Goal: Task Accomplishment & Management: Manage account settings

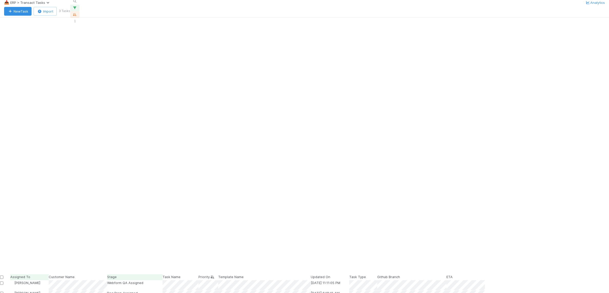
scroll to position [248, 540]
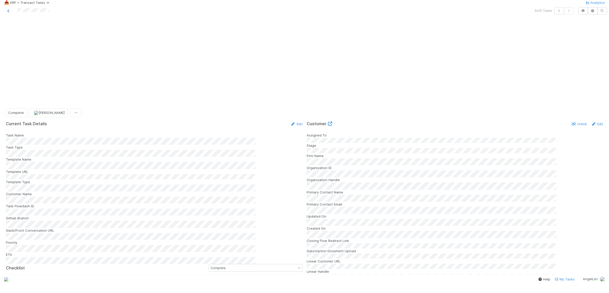
click at [9, 13] on icon at bounding box center [8, 10] width 5 height 3
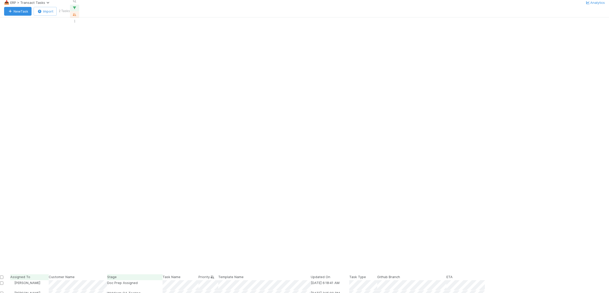
scroll to position [248, 540]
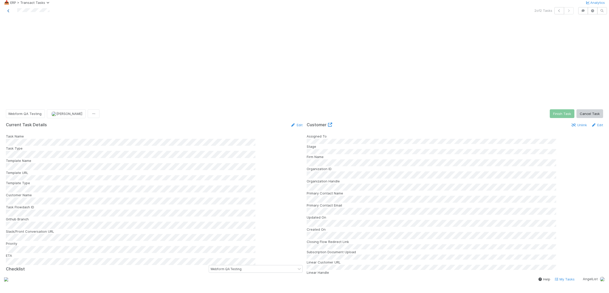
click at [11, 13] on icon at bounding box center [8, 10] width 5 height 3
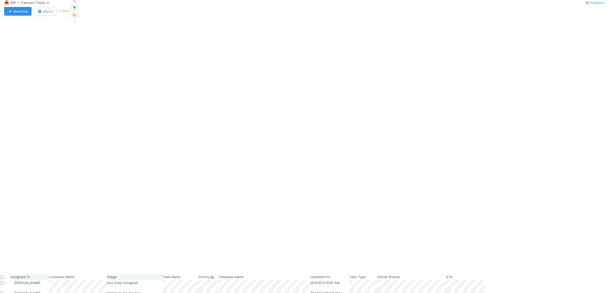
scroll to position [248, 540]
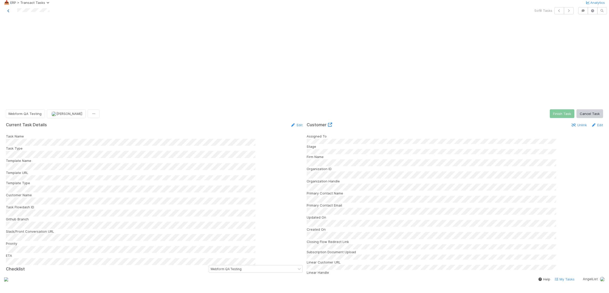
click at [9, 13] on icon at bounding box center [8, 10] width 5 height 3
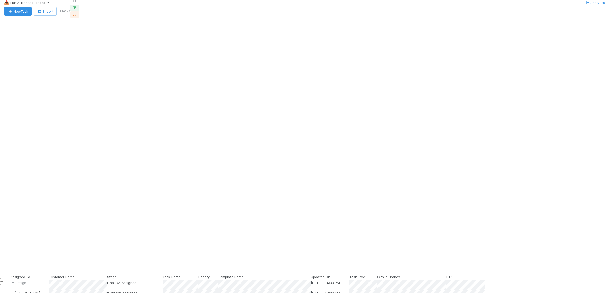
scroll to position [248, 540]
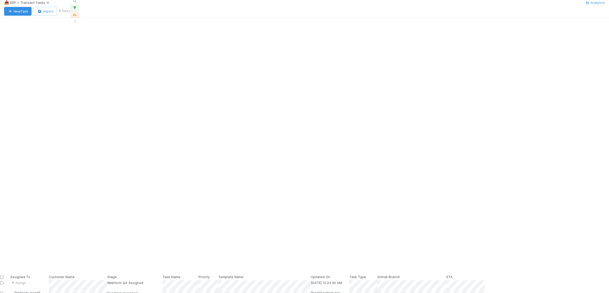
click at [30, 275] on span "Assigned To" at bounding box center [20, 277] width 20 height 4
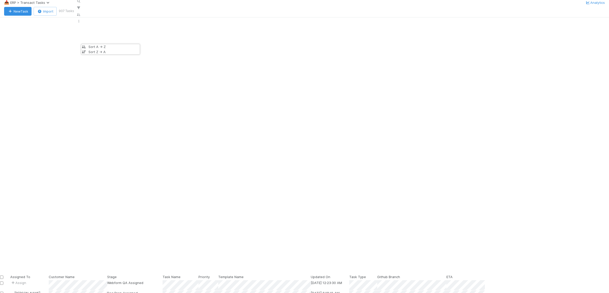
click at [97, 47] on div "Sort A → Z" at bounding box center [110, 46] width 59 height 5
click at [49, 274] on div "Assigned To" at bounding box center [29, 276] width 38 height 5
click at [108, 54] on div "Sort Z → A" at bounding box center [110, 51] width 59 height 5
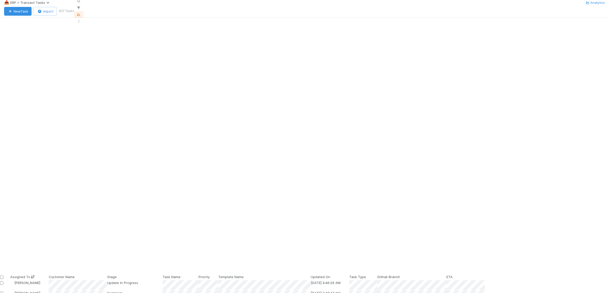
click at [311, 274] on div "Template Name" at bounding box center [264, 276] width 93 height 5
click at [14, 55] on div "Sort A → Z Sort Z → A" at bounding box center [304, 146] width 609 height 293
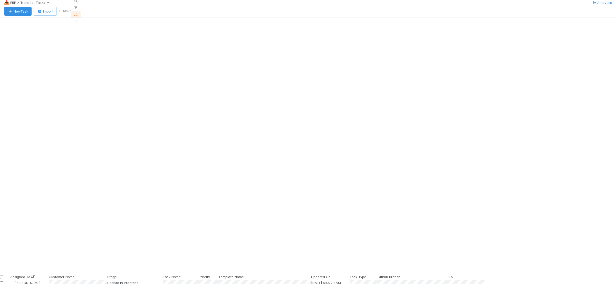
scroll to position [40, 0]
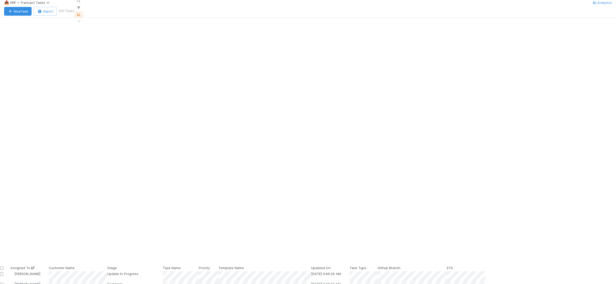
scroll to position [234, 542]
click at [81, 9] on icon "button" at bounding box center [78, 7] width 5 height 3
click at [516, 47] on button "Add Filter" at bounding box center [495, 45] width 154 height 7
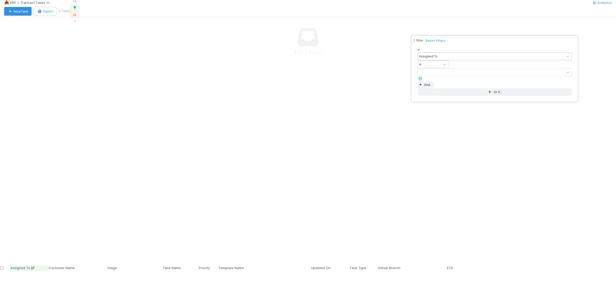
click at [469, 57] on div "Assigned To" at bounding box center [491, 56] width 146 height 7
click at [492, 82] on div "If option Template -> Customer Name focused, 21 of 99. 99 results available. Us…" at bounding box center [494, 71] width 162 height 57
click at [553, 29] on div "1 filter Reset Filters If Assigned To is And.. Or if..." at bounding box center [308, 142] width 616 height 284
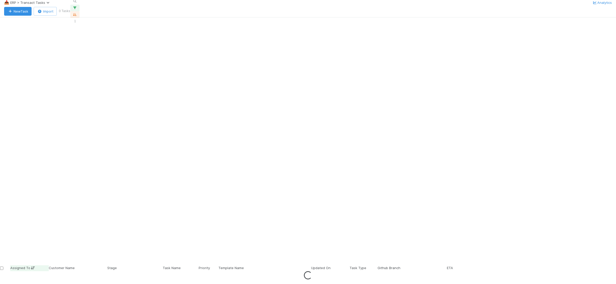
click at [80, 11] on button "button" at bounding box center [74, 8] width 9 height 7
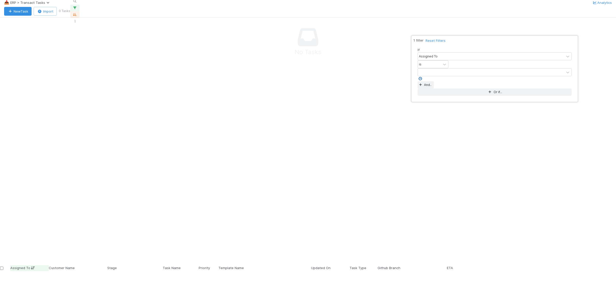
click at [423, 77] on icon at bounding box center [420, 78] width 5 height 3
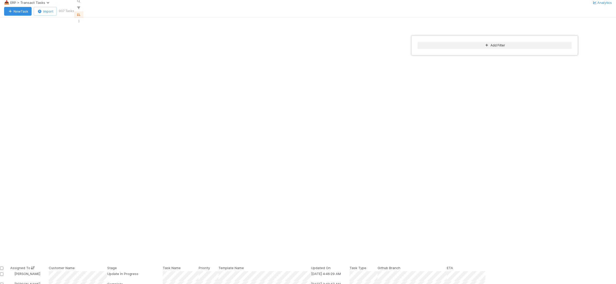
click at [304, 22] on div "Add Filter" at bounding box center [308, 142] width 616 height 284
click at [257, 41] on div "Add Filter" at bounding box center [308, 142] width 616 height 284
click at [210, 266] on span "Priority" at bounding box center [204, 268] width 11 height 4
click at [200, 43] on div "Sort First → Last Sort Last → First" at bounding box center [308, 142] width 616 height 284
click at [163, 265] on div "Stage" at bounding box center [134, 267] width 55 height 5
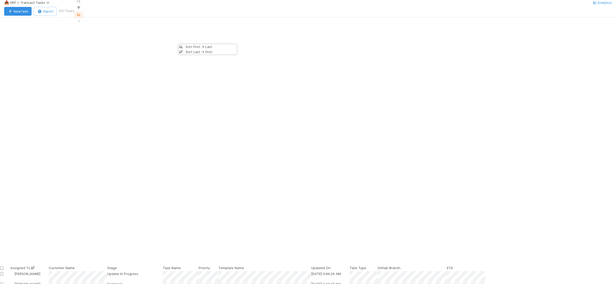
click at [112, 42] on div "Sort First → Last Sort Last → First" at bounding box center [308, 142] width 616 height 284
click at [35, 266] on icon at bounding box center [32, 267] width 5 height 3
click at [112, 42] on div "Sort A → Z Sort Z → A" at bounding box center [308, 142] width 616 height 284
click at [30, 266] on span "Assigned To" at bounding box center [20, 268] width 20 height 4
click at [91, 40] on div "Sort A → Z Sort Z → A" at bounding box center [308, 142] width 616 height 284
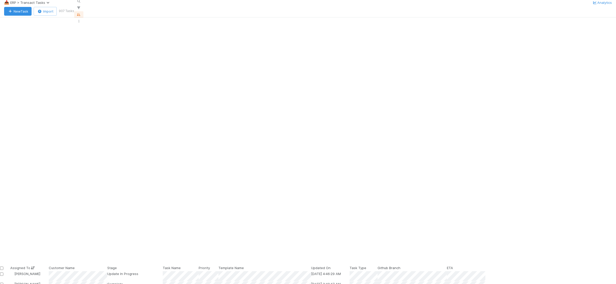
click at [30, 266] on span "Assigned To" at bounding box center [20, 268] width 20 height 4
click at [91, 40] on div "Sort A → Z Sort Z → A" at bounding box center [308, 142] width 616 height 284
click at [331, 266] on span "Updated On" at bounding box center [321, 268] width 20 height 4
click at [100, 40] on div "Sort Oldest → Newest Sort Newest → Oldest" at bounding box center [308, 142] width 616 height 284
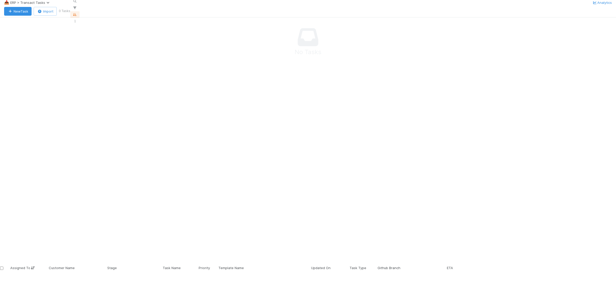
scroll to position [234, 542]
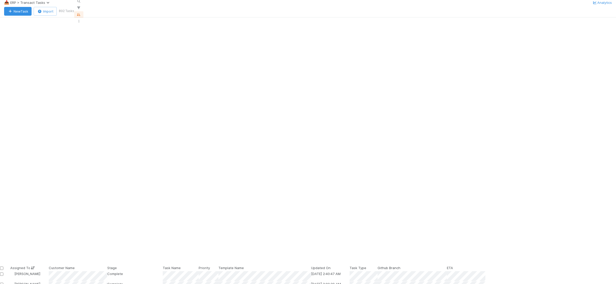
scroll to position [234, 542]
click at [30, 266] on span "Assigned To" at bounding box center [20, 268] width 20 height 4
click at [102, 49] on div "Sort A → Z" at bounding box center [110, 46] width 59 height 5
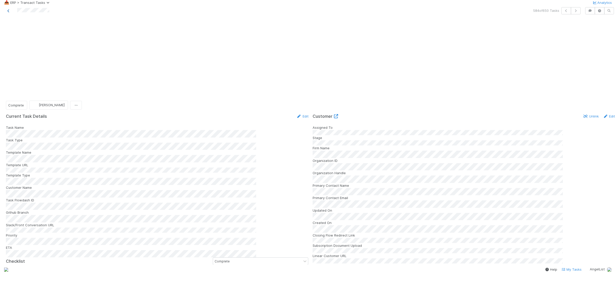
click at [7, 13] on icon at bounding box center [8, 10] width 5 height 3
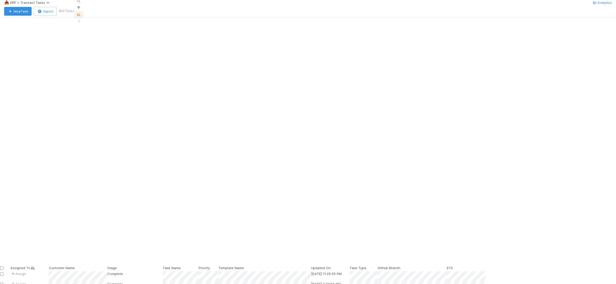
scroll to position [234, 542]
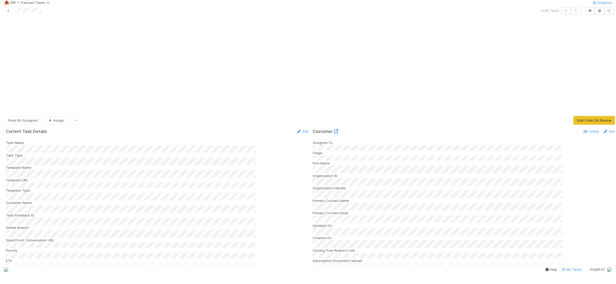
scroll to position [58, 0]
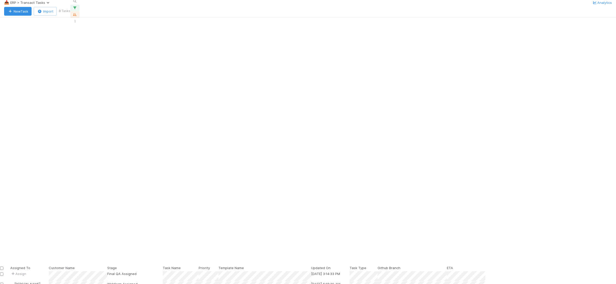
scroll to position [234, 542]
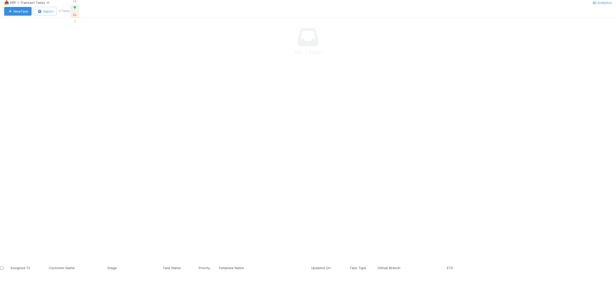
scroll to position [234, 542]
